Goal: Information Seeking & Learning: Learn about a topic

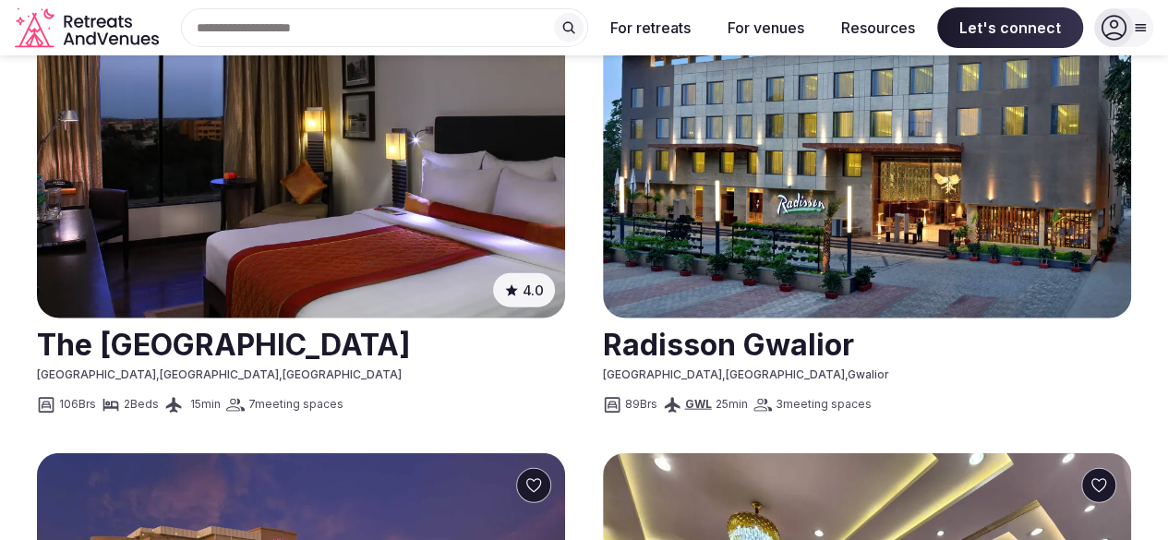
scroll to position [1920, 0]
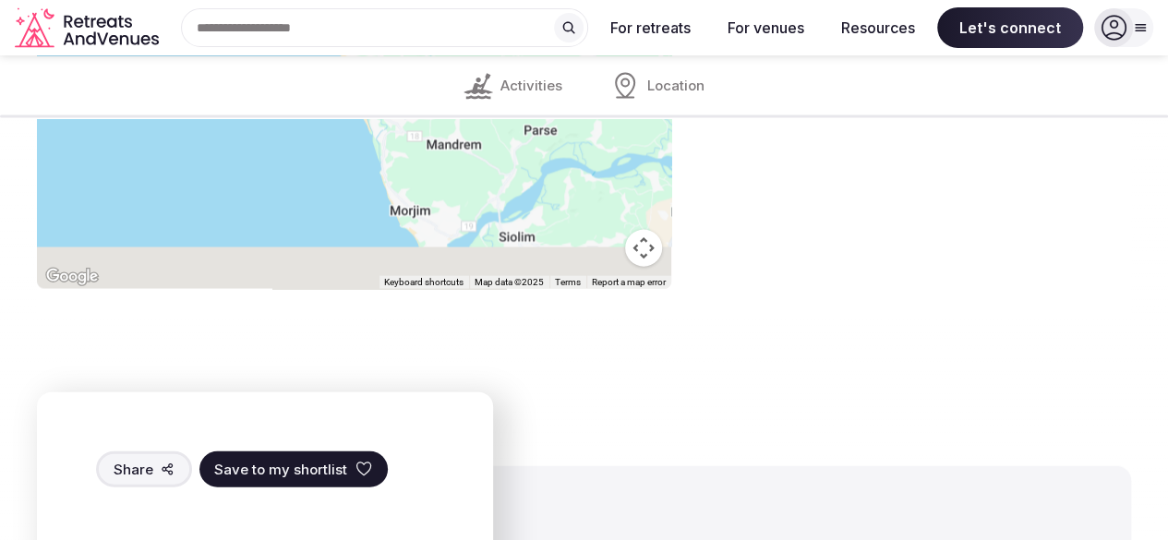
scroll to position [1938, 0]
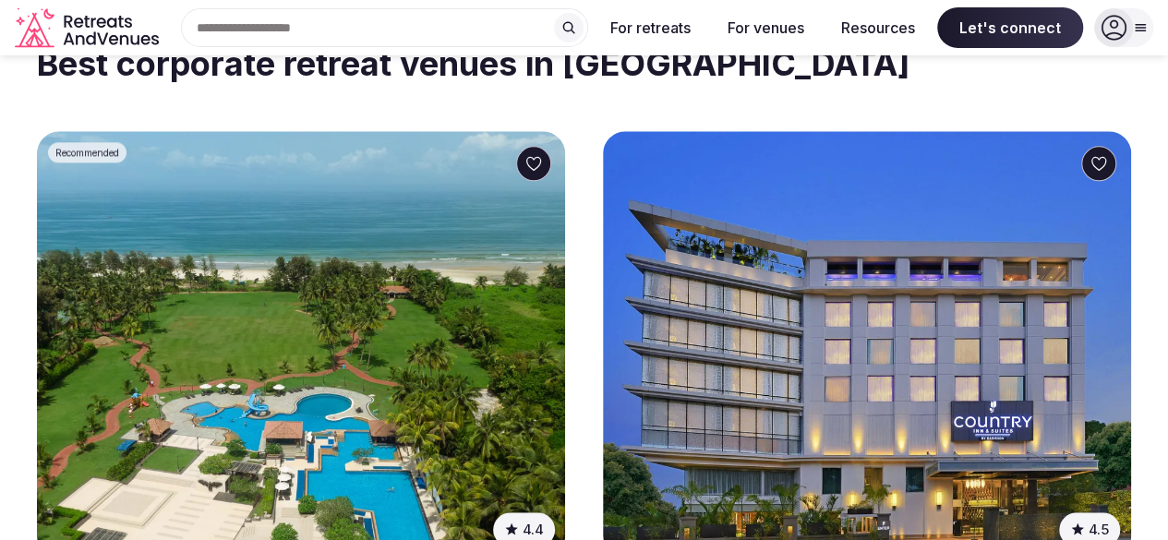
scroll to position [1082, 0]
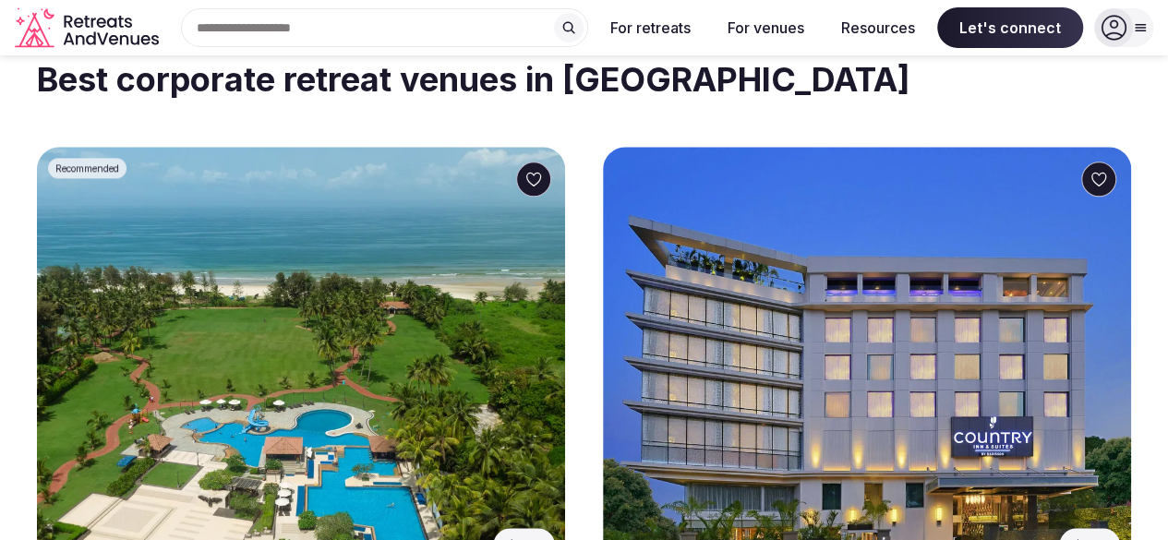
click at [258, 211] on img at bounding box center [301, 360] width 528 height 427
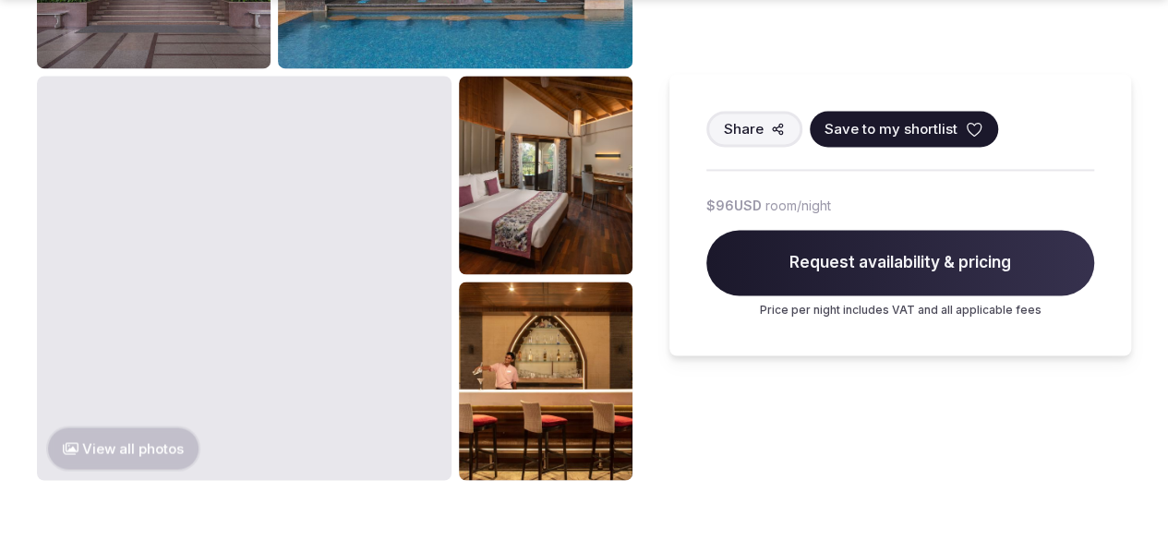
scroll to position [1407, 0]
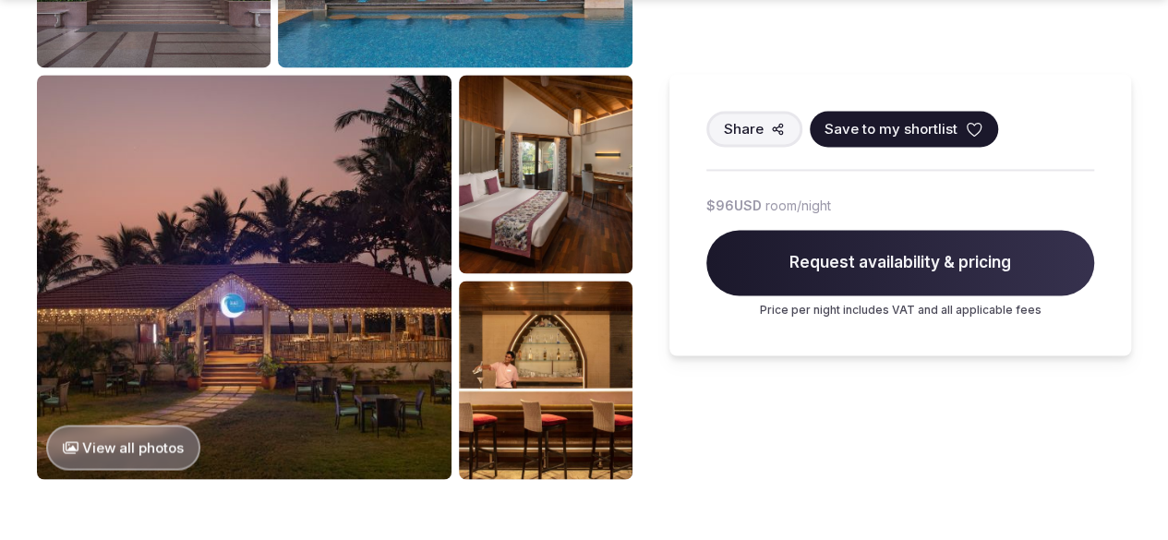
drag, startPoint x: 258, startPoint y: 211, endPoint x: 704, endPoint y: 422, distance: 493.3
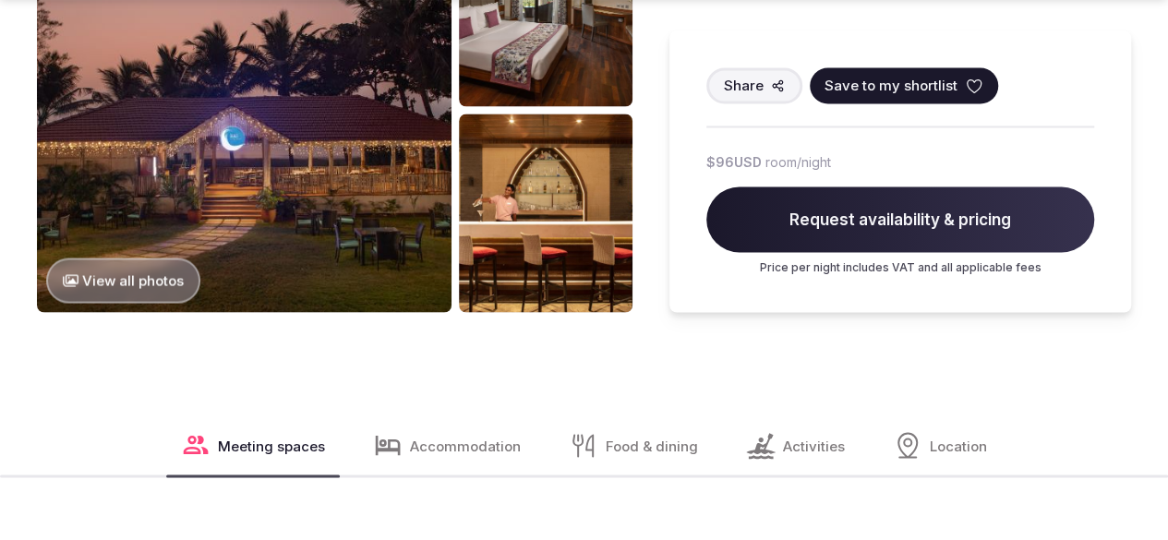
scroll to position [1576, 0]
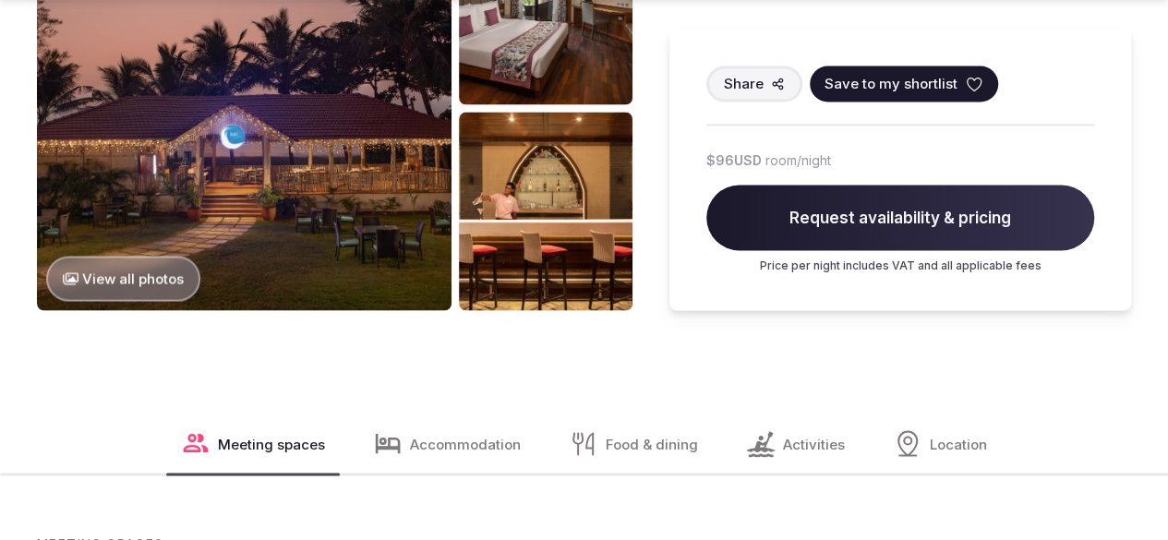
click at [161, 277] on button "View all photos" at bounding box center [123, 278] width 154 height 45
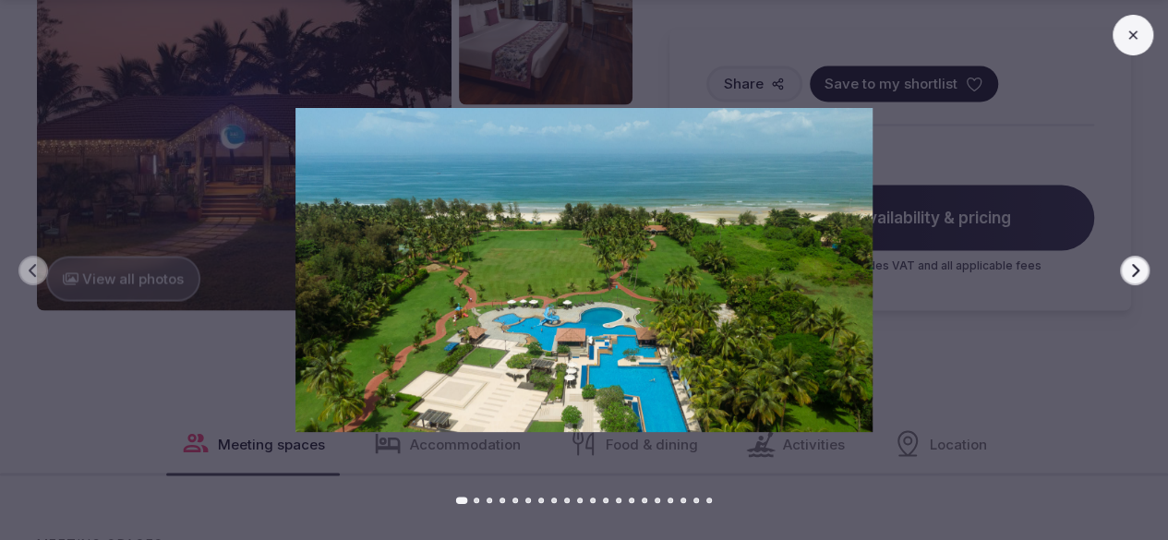
click at [1128, 272] on icon "button" at bounding box center [1135, 270] width 15 height 15
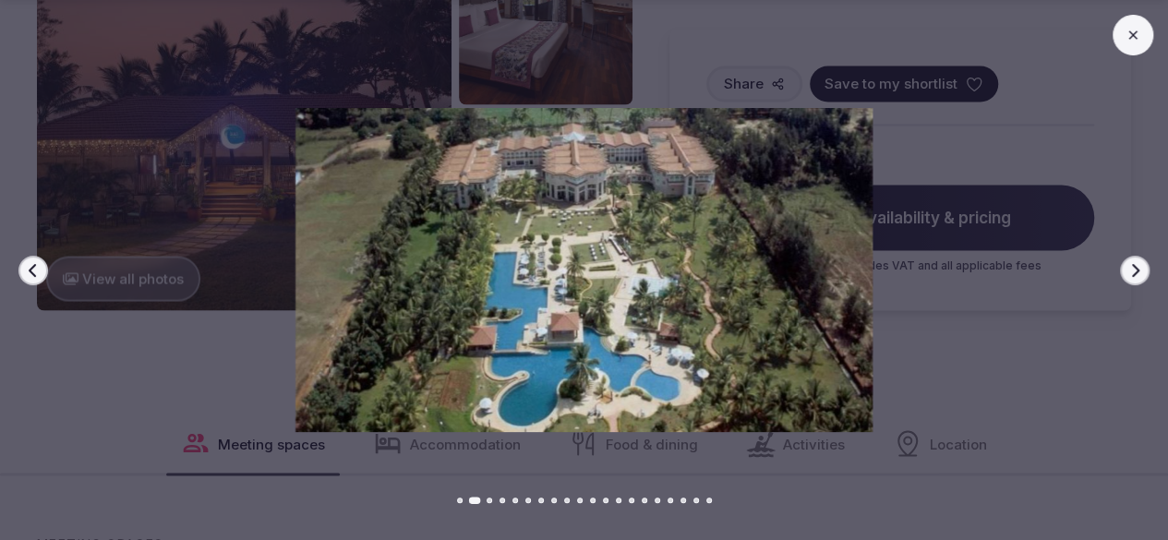
click at [1128, 272] on icon "button" at bounding box center [1135, 270] width 15 height 15
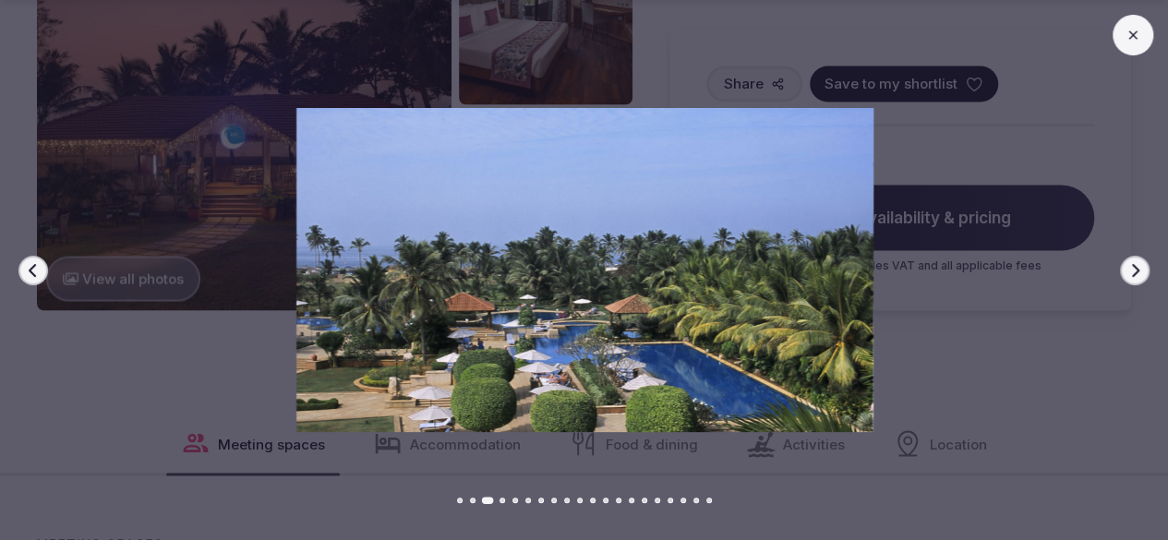
click at [1128, 272] on icon "button" at bounding box center [1135, 270] width 15 height 15
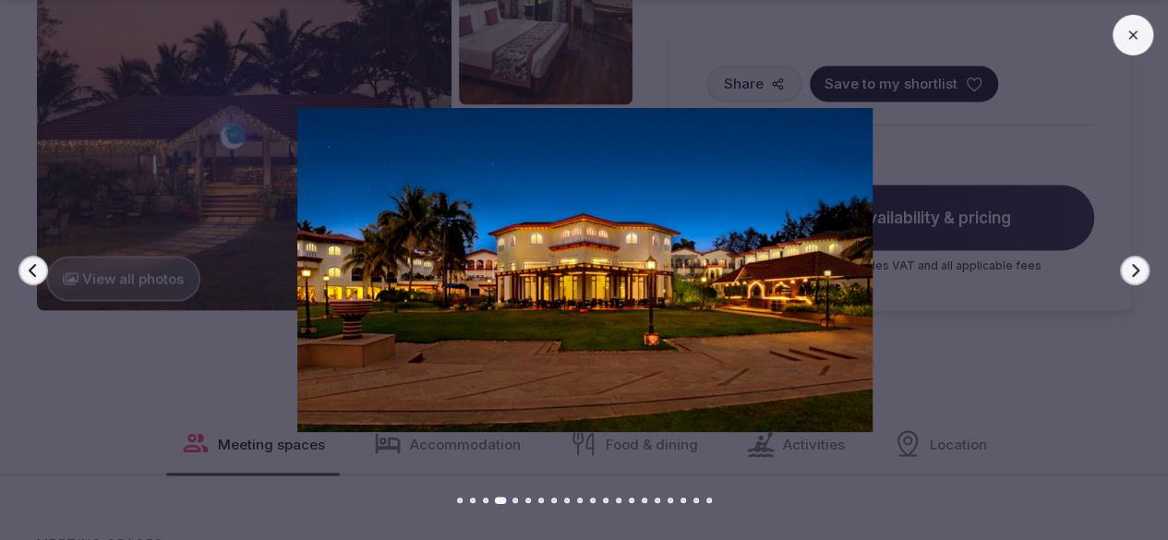
click at [1128, 272] on icon "button" at bounding box center [1135, 270] width 15 height 15
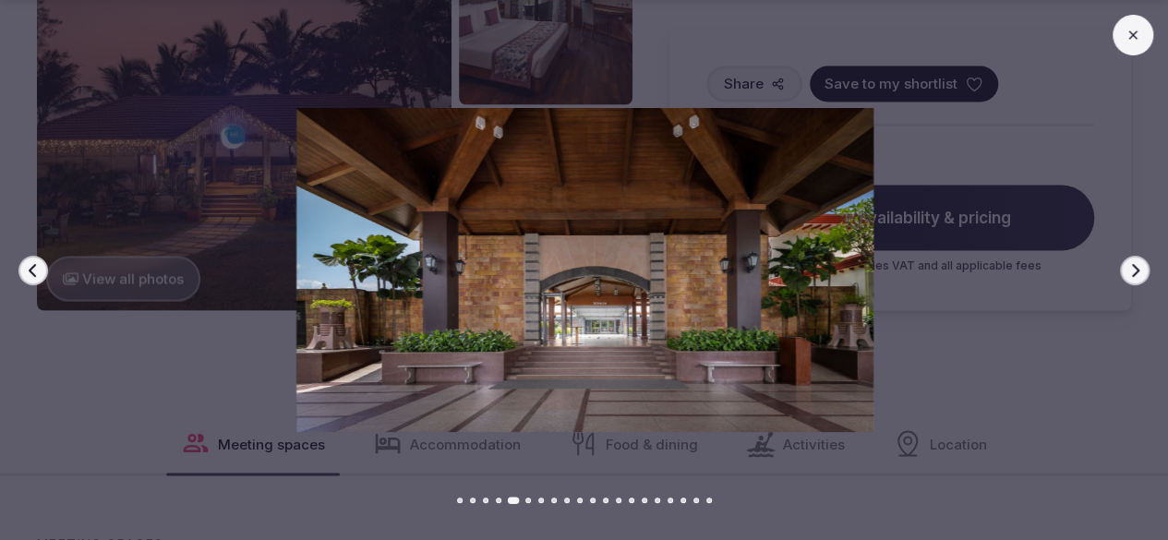
click at [1128, 272] on icon "button" at bounding box center [1135, 270] width 15 height 15
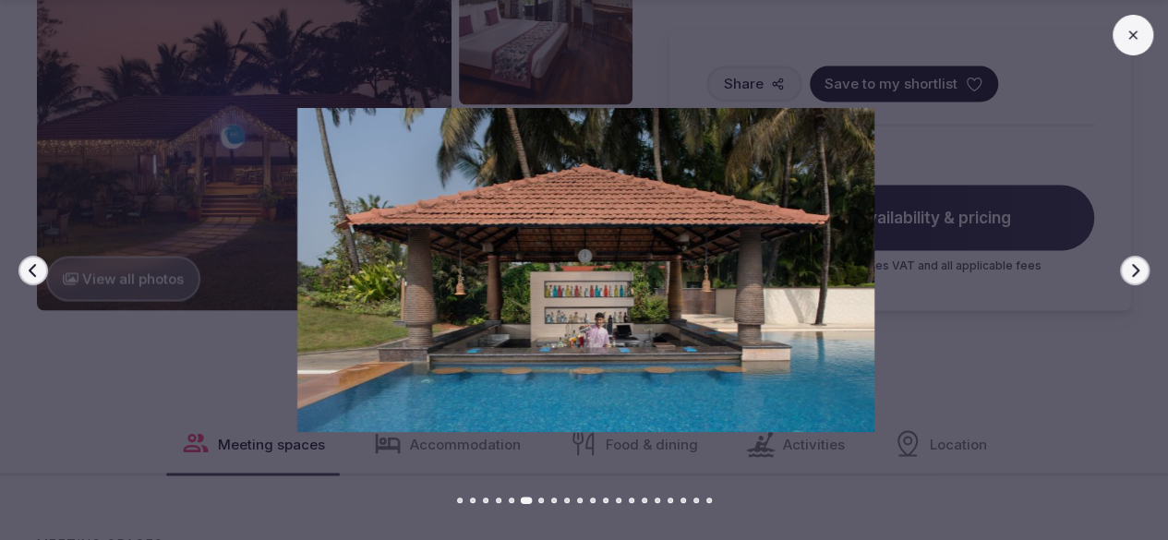
click at [1128, 272] on icon "button" at bounding box center [1135, 270] width 15 height 15
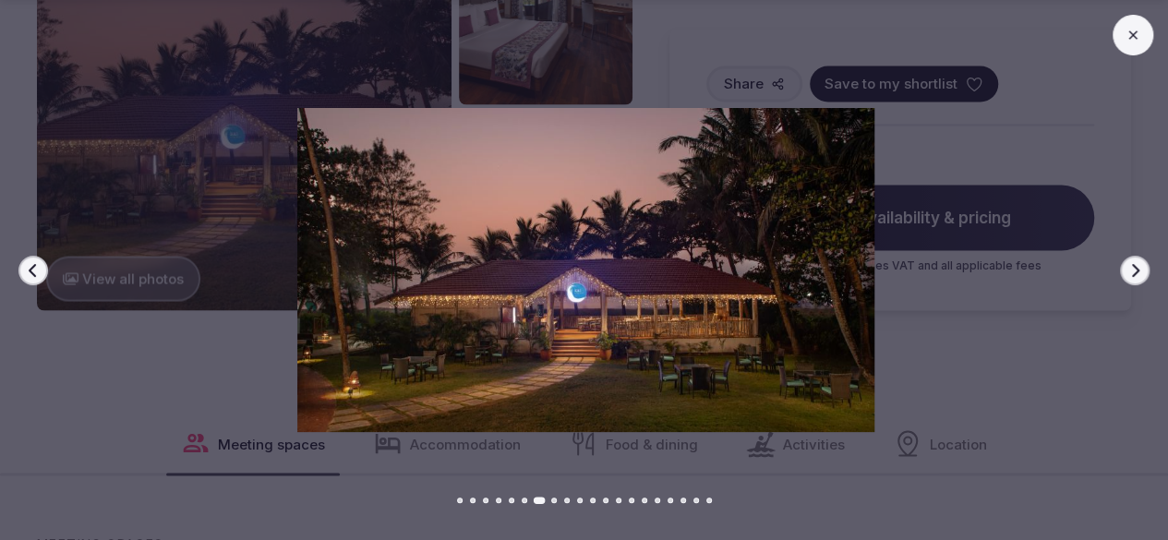
click at [1128, 272] on icon "button" at bounding box center [1135, 270] width 15 height 15
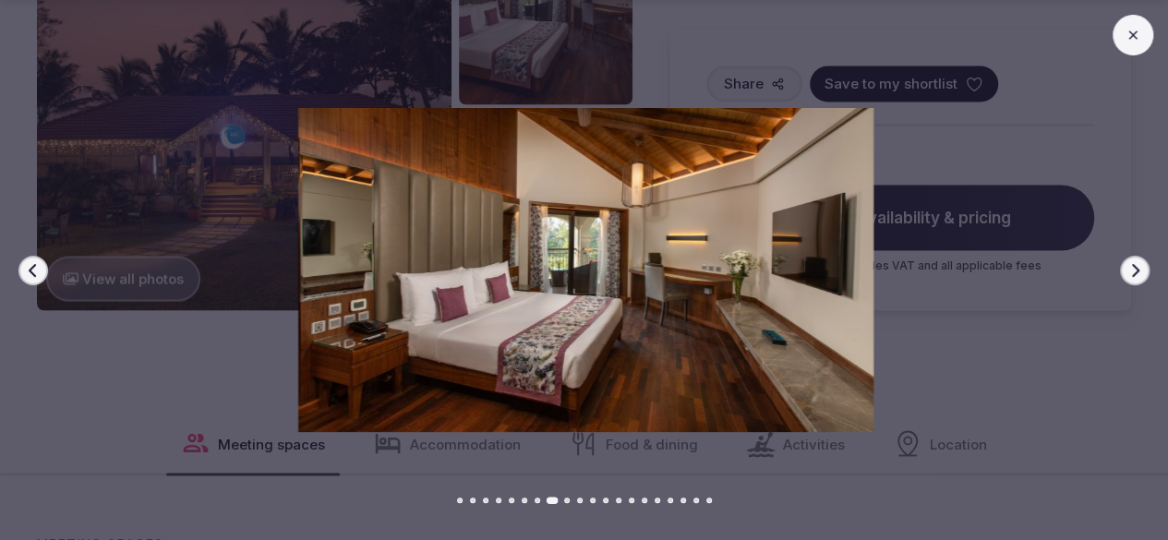
click at [1128, 272] on icon "button" at bounding box center [1135, 270] width 15 height 15
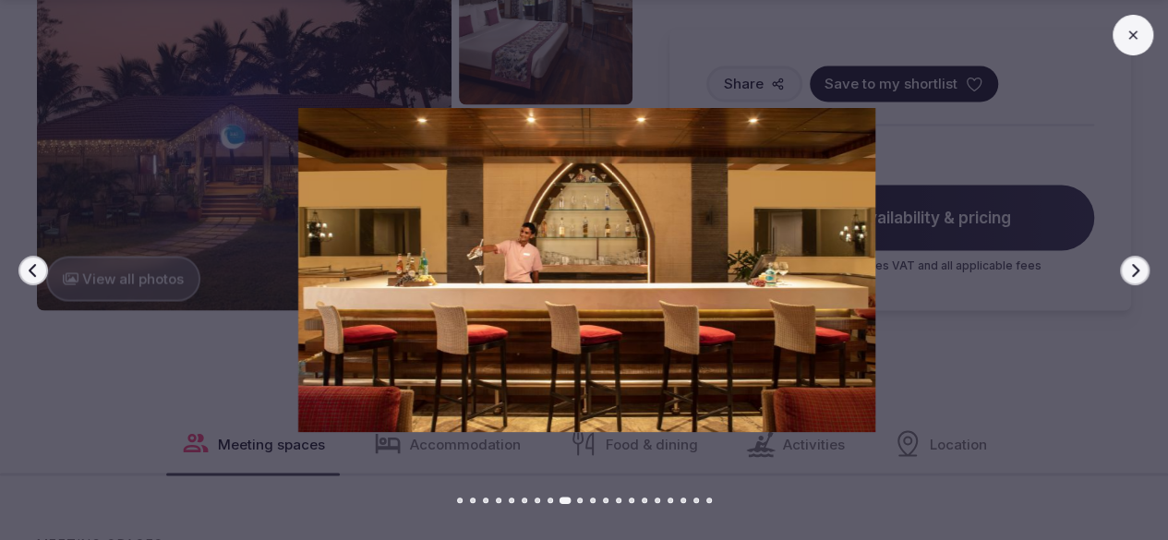
click at [1128, 272] on icon "button" at bounding box center [1135, 270] width 15 height 15
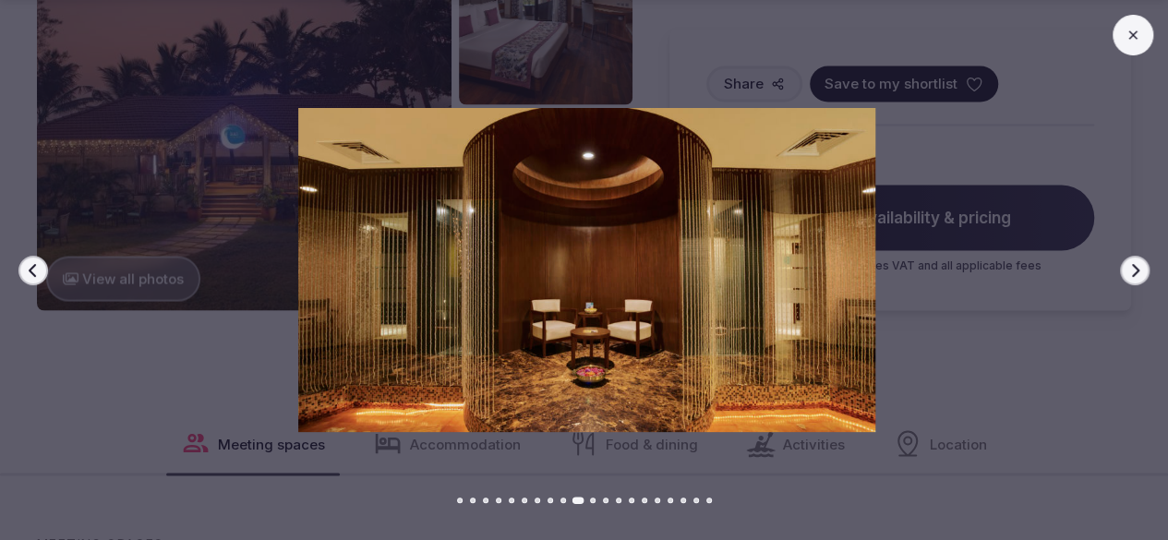
click at [1128, 272] on icon "button" at bounding box center [1135, 270] width 15 height 15
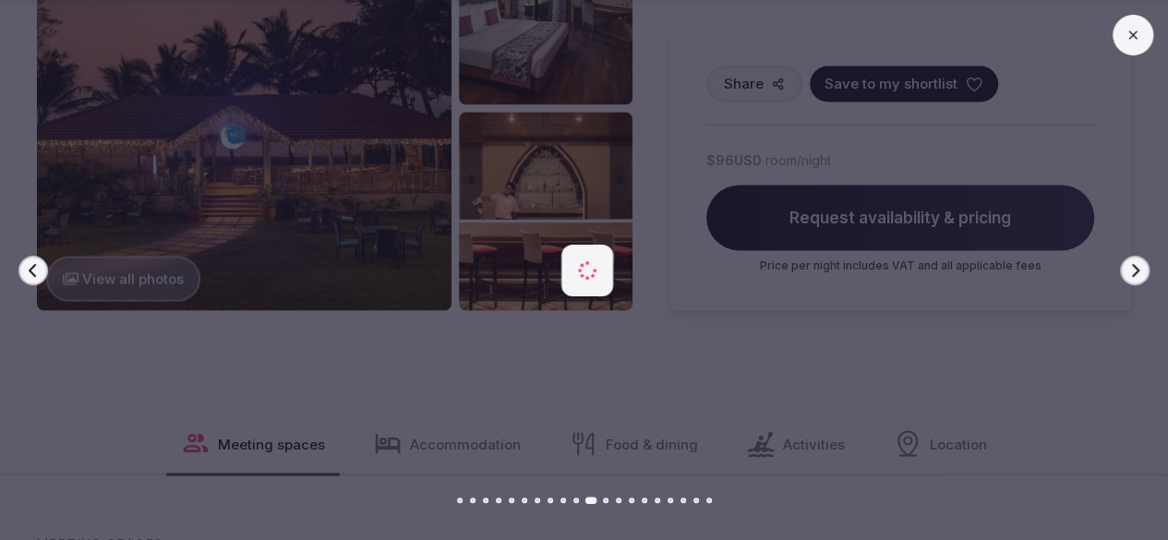
click at [1128, 272] on icon "button" at bounding box center [1135, 270] width 15 height 15
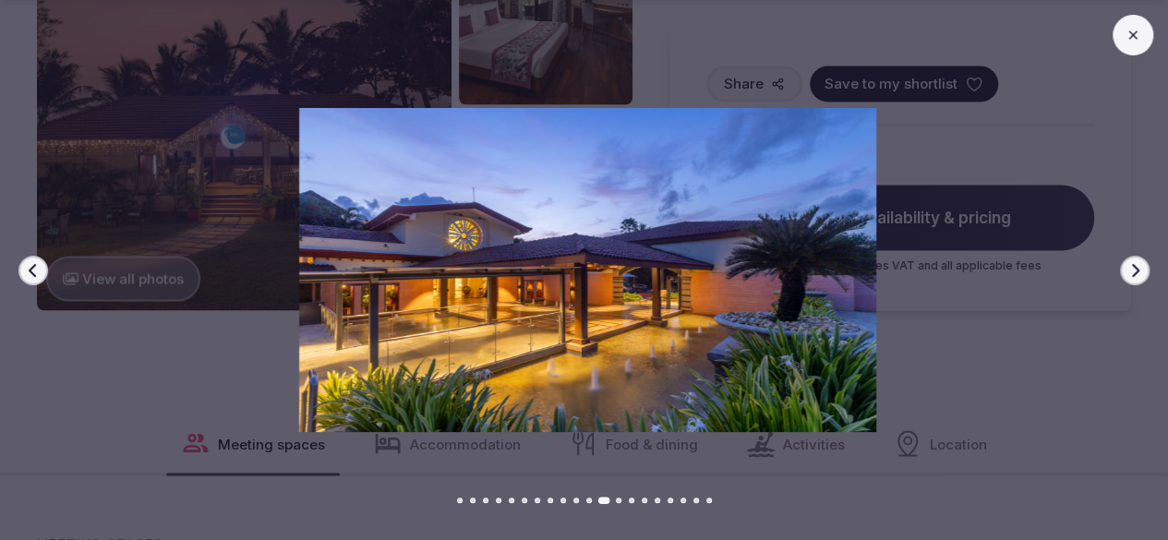
click at [1128, 272] on icon "button" at bounding box center [1135, 270] width 15 height 15
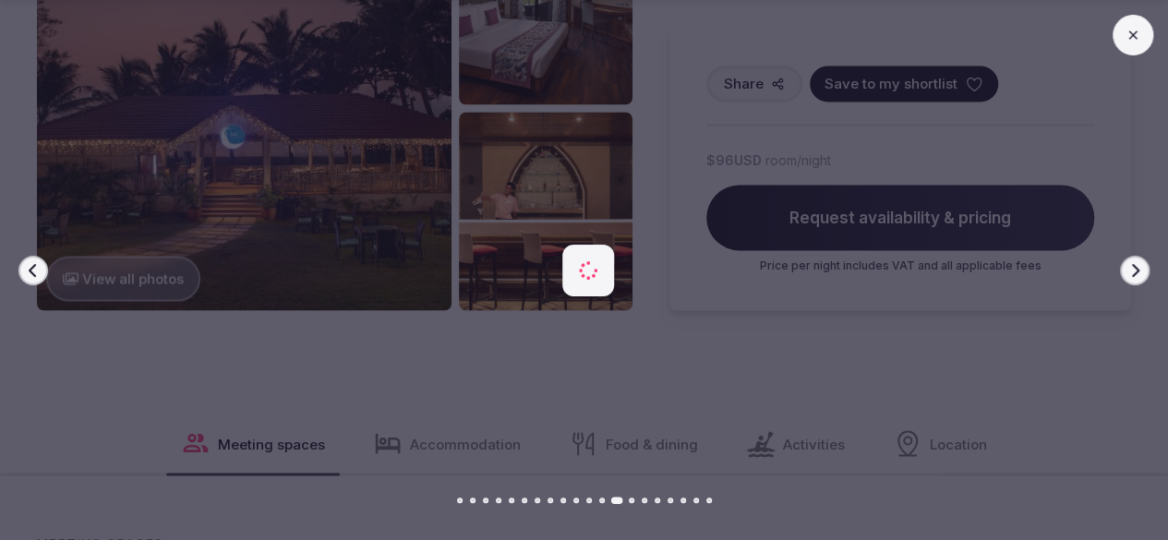
click at [1128, 272] on icon "button" at bounding box center [1135, 270] width 15 height 15
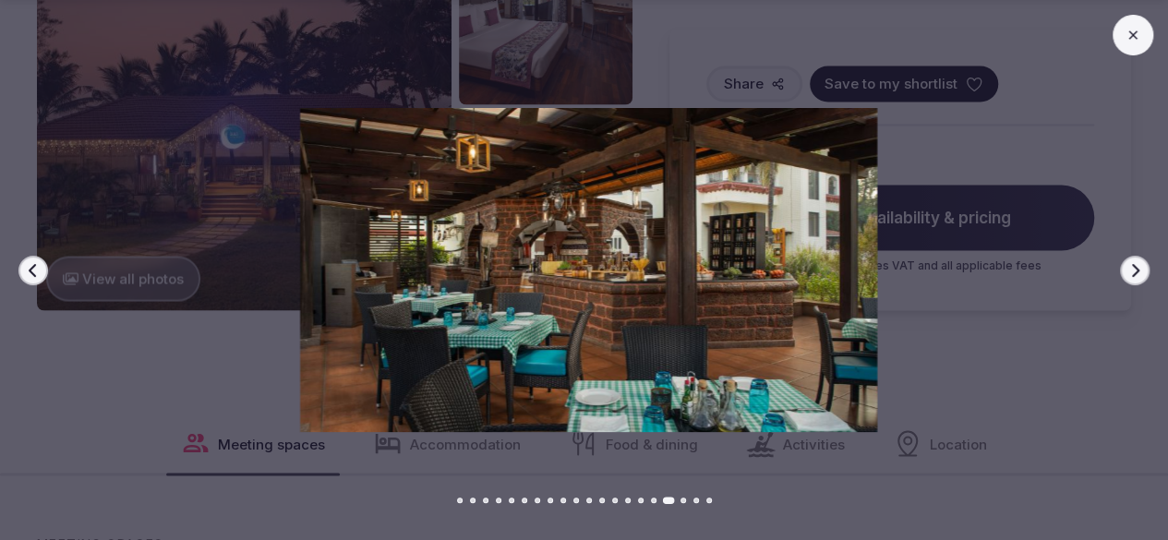
click at [1128, 272] on icon "button" at bounding box center [1135, 270] width 15 height 15
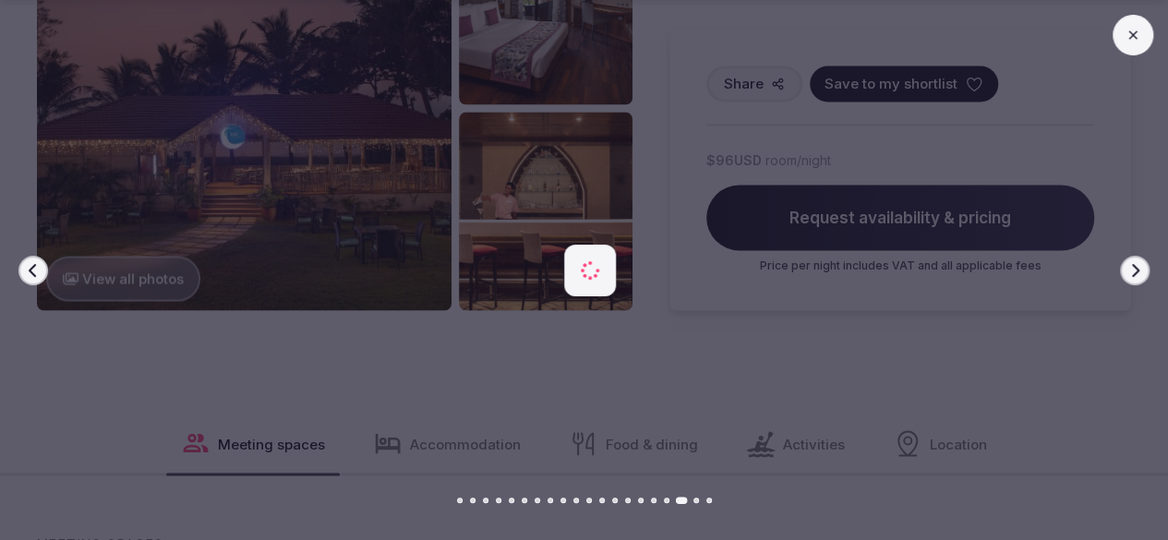
click at [1128, 272] on icon "button" at bounding box center [1135, 270] width 15 height 15
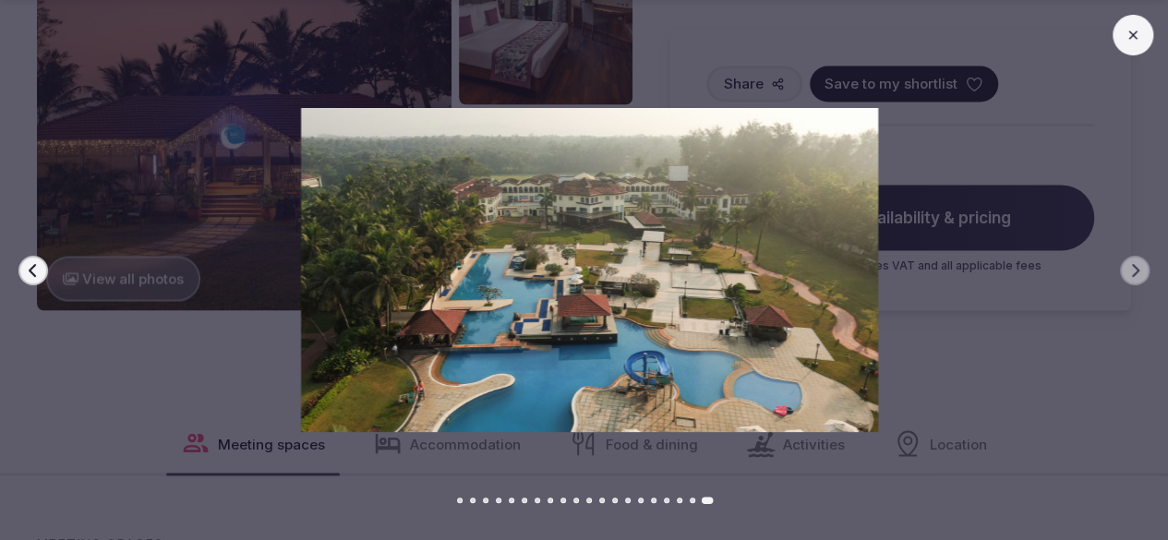
click at [1130, 42] on icon at bounding box center [1133, 35] width 15 height 15
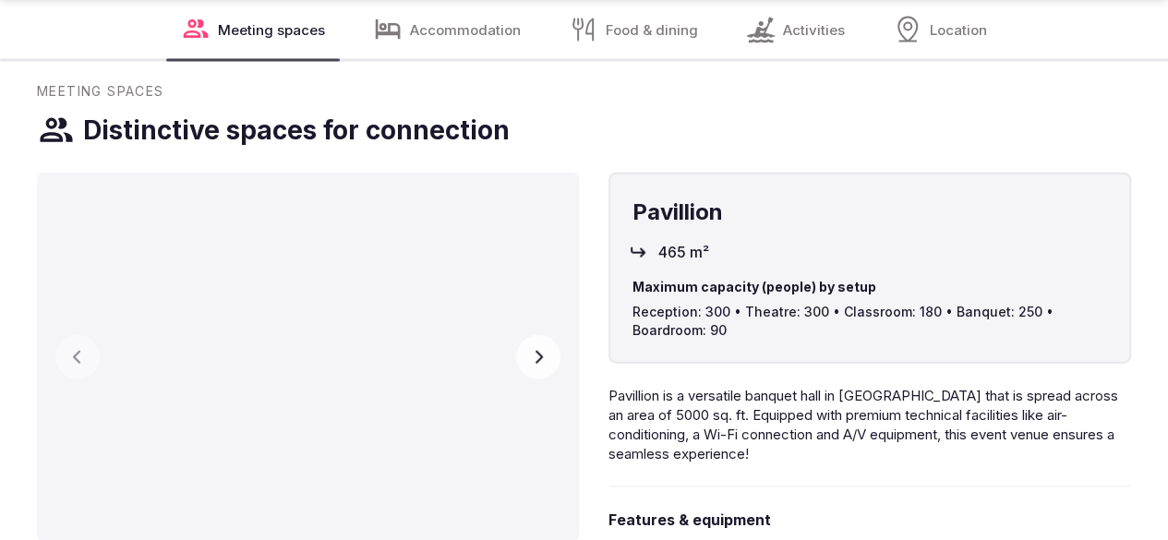
scroll to position [2036, 0]
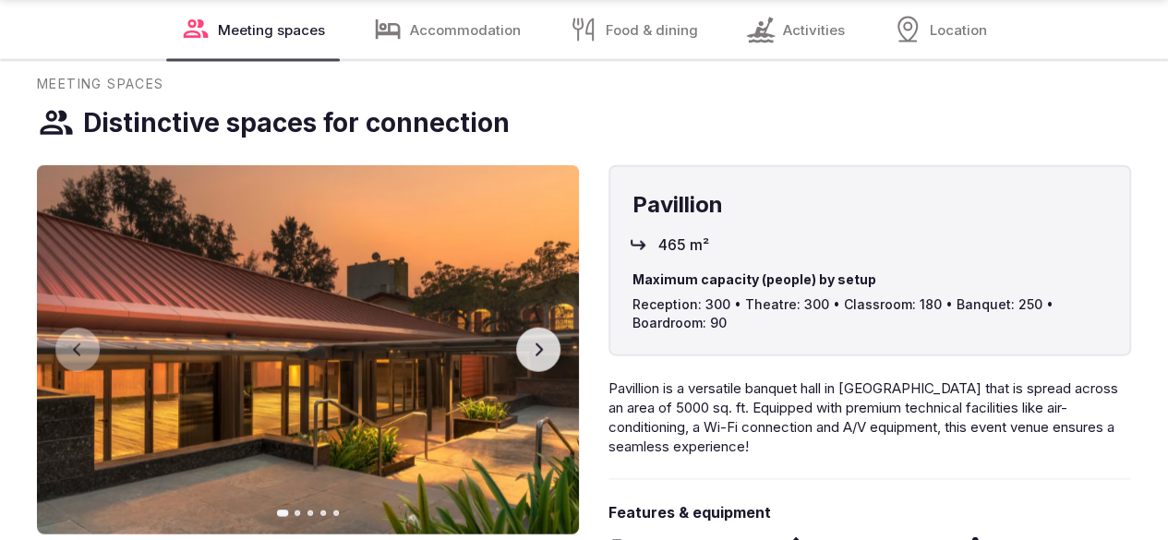
click at [561, 372] on button "Next slide" at bounding box center [538, 350] width 44 height 44
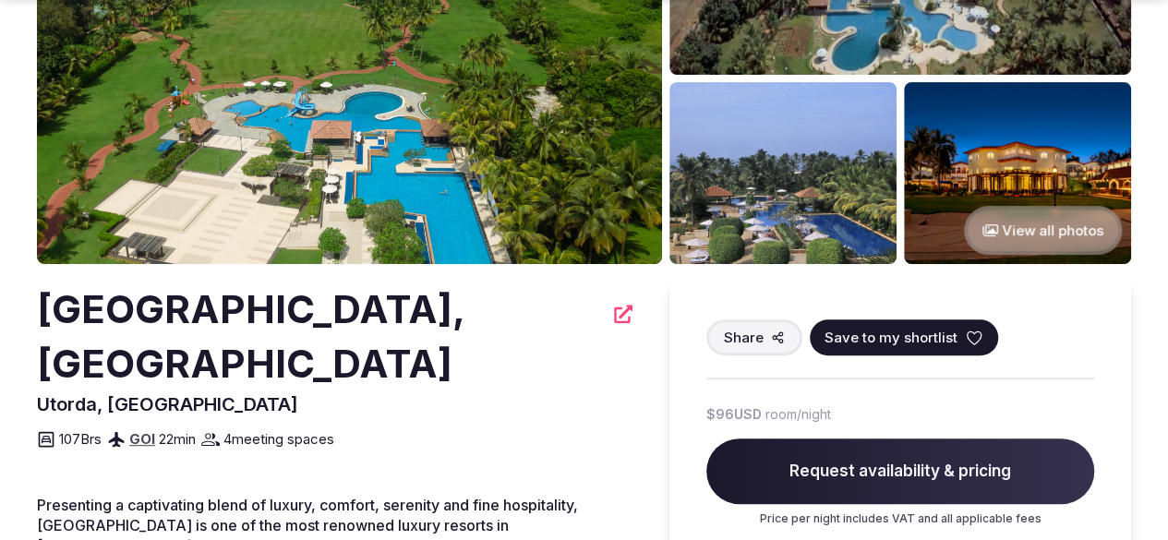
scroll to position [316, 0]
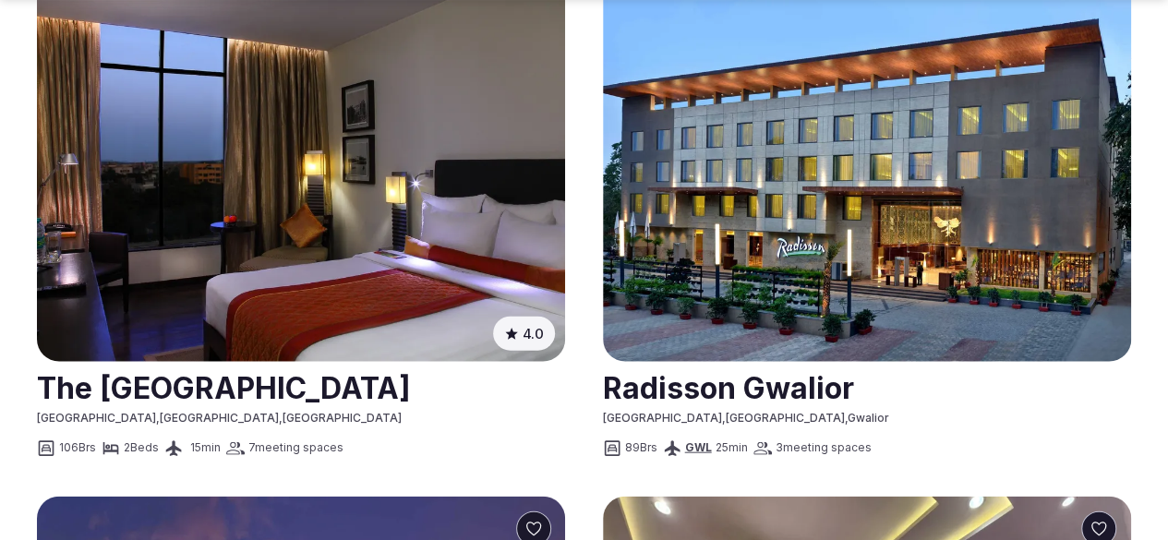
scroll to position [1891, 0]
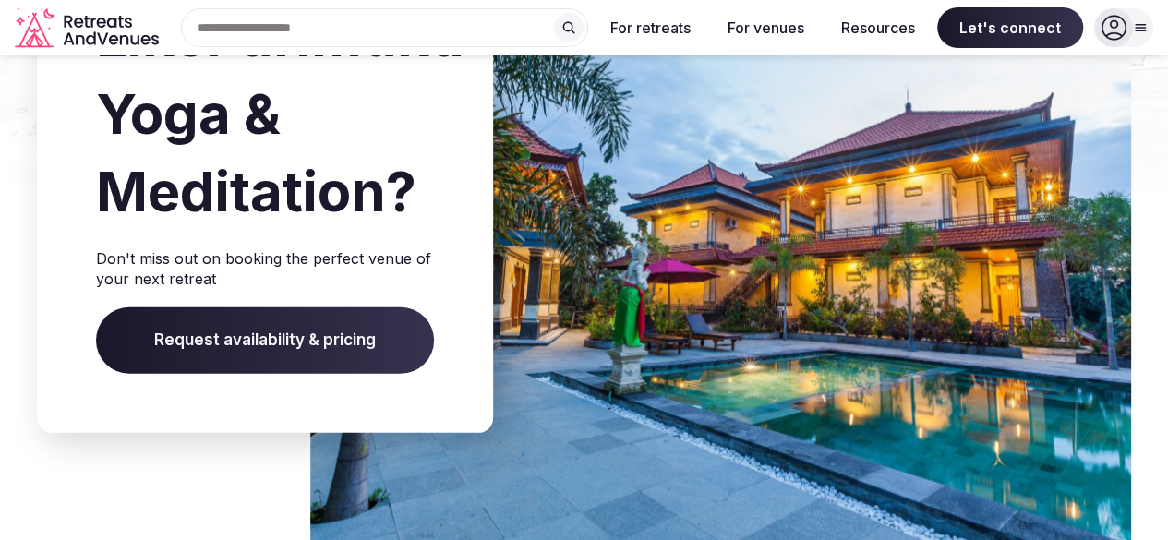
scroll to position [2468, 0]
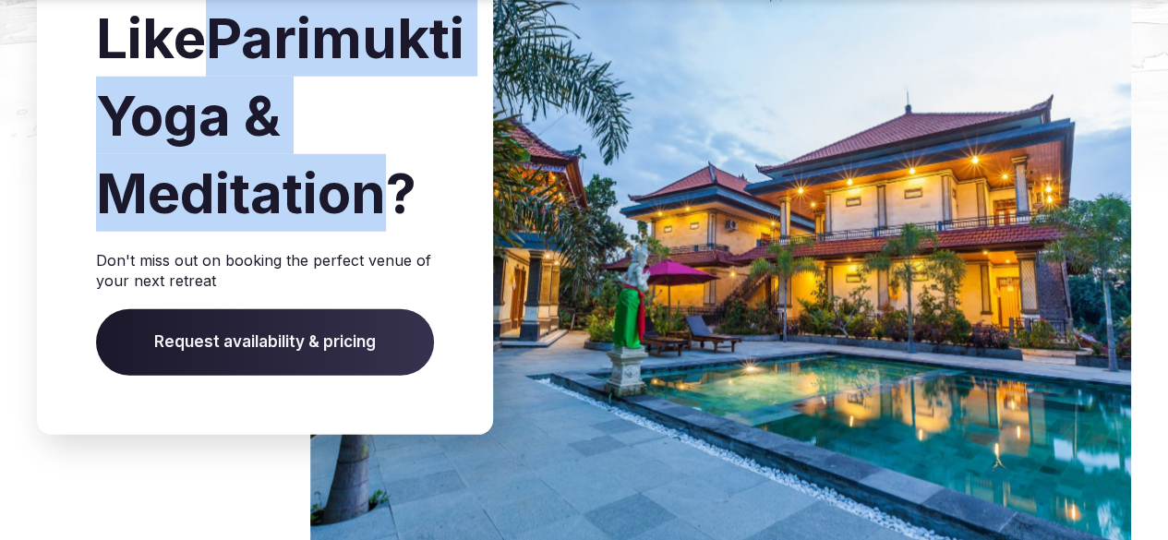
drag, startPoint x: 407, startPoint y: 343, endPoint x: 119, endPoint y: 196, distance: 323.4
click at [119, 196] on h2 "Like Parimukti Yoga & Meditation ?" at bounding box center [265, 115] width 338 height 233
copy h2 "Parimukti Yoga & Meditation"
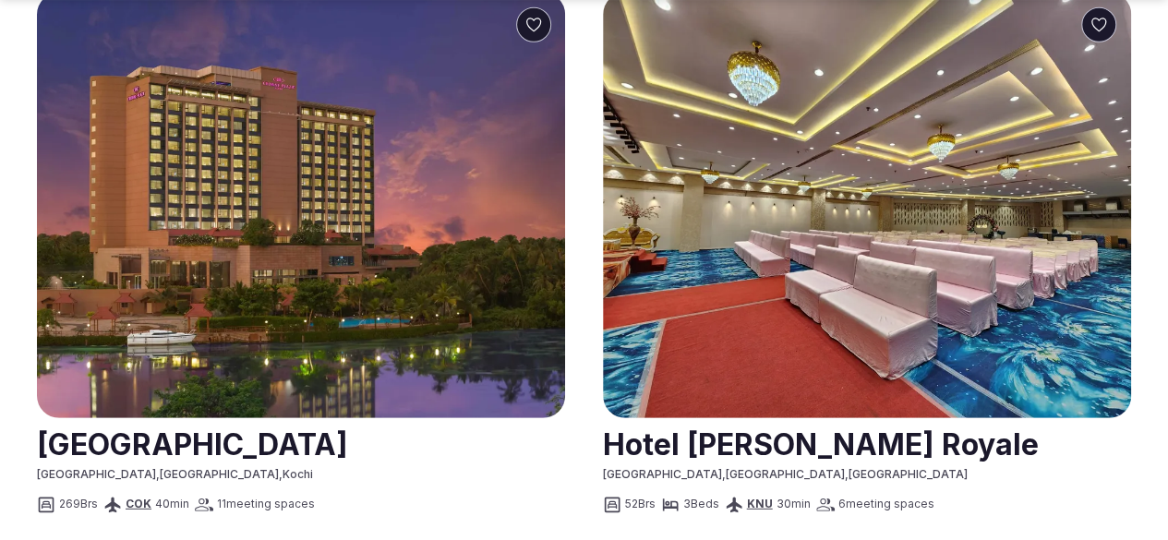
scroll to position [2406, 0]
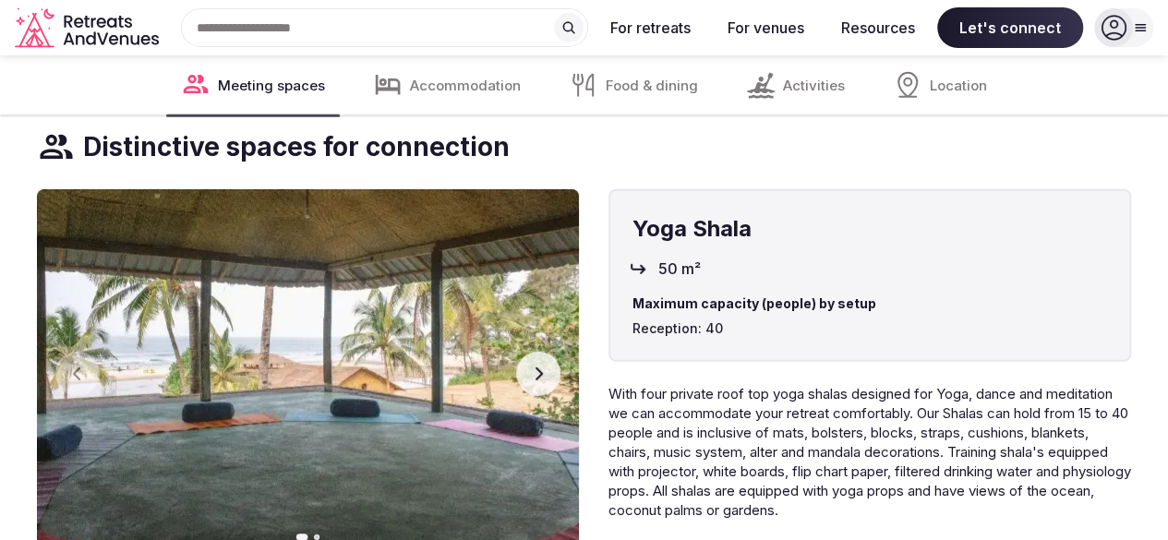
scroll to position [2538, 0]
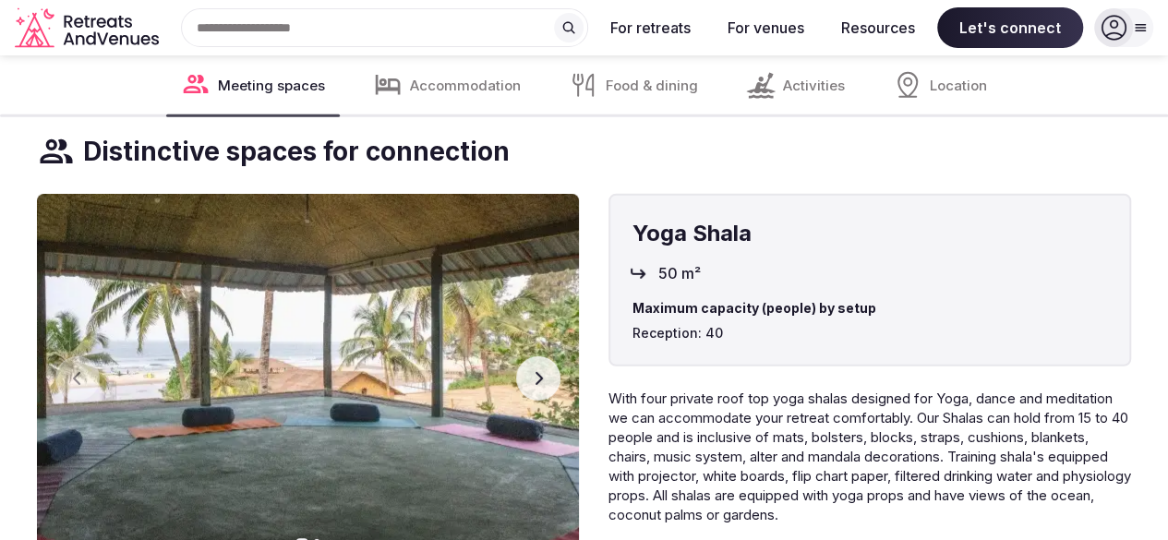
click at [561, 398] on button "Next slide" at bounding box center [538, 378] width 44 height 44
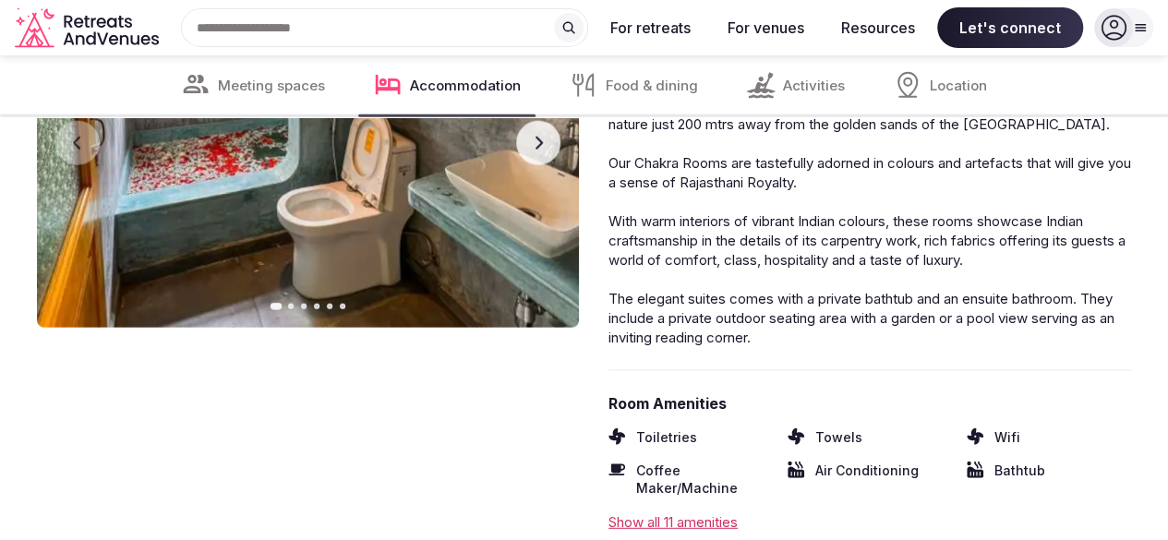
scroll to position [5736, 0]
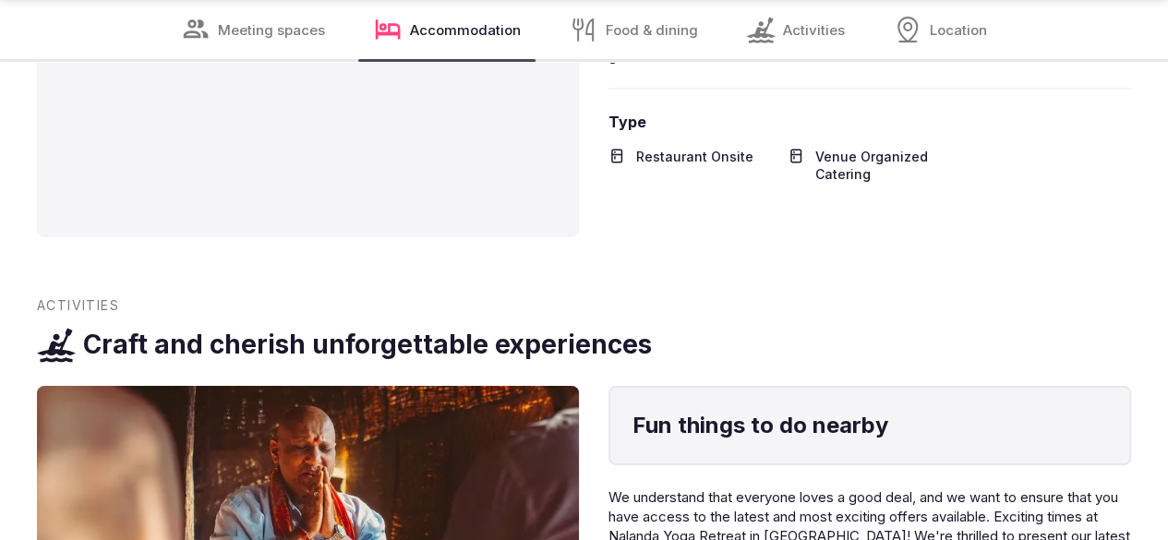
scroll to position [6700, 0]
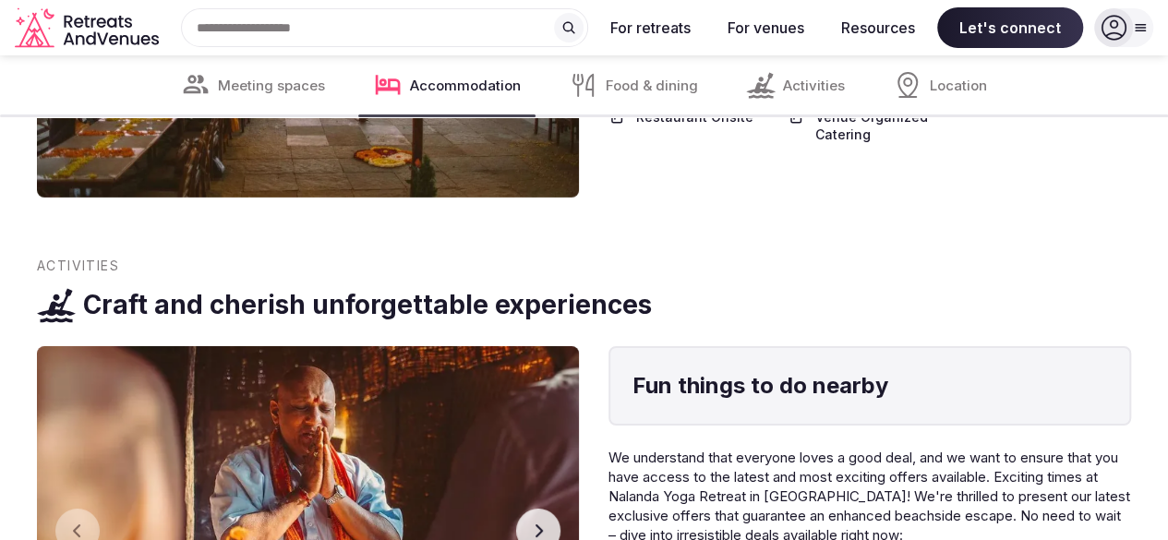
scroll to position [6737, 0]
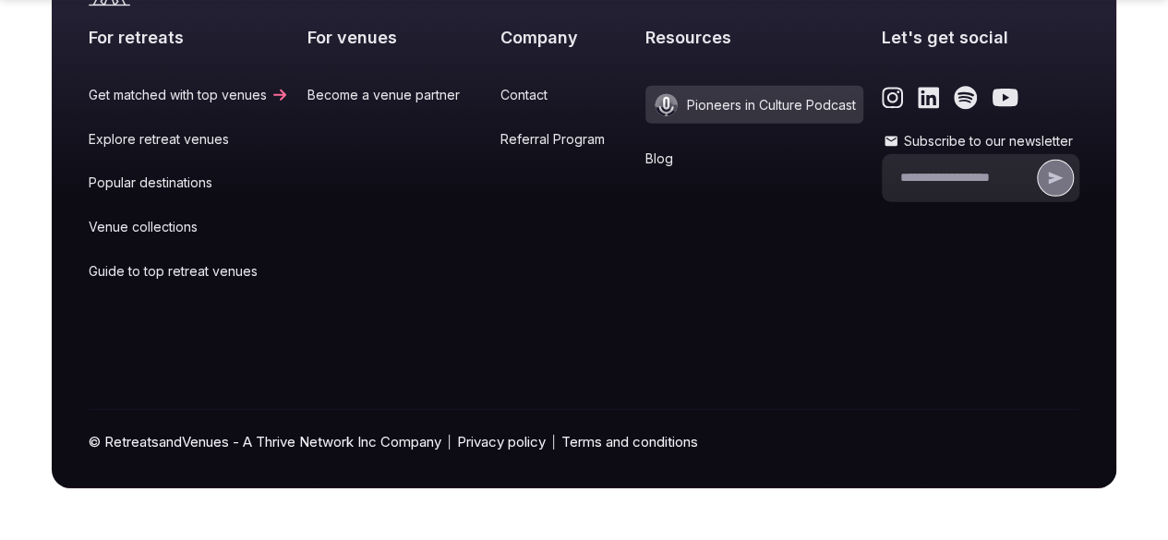
scroll to position [10142, 0]
